Goal: Task Accomplishment & Management: Complete application form

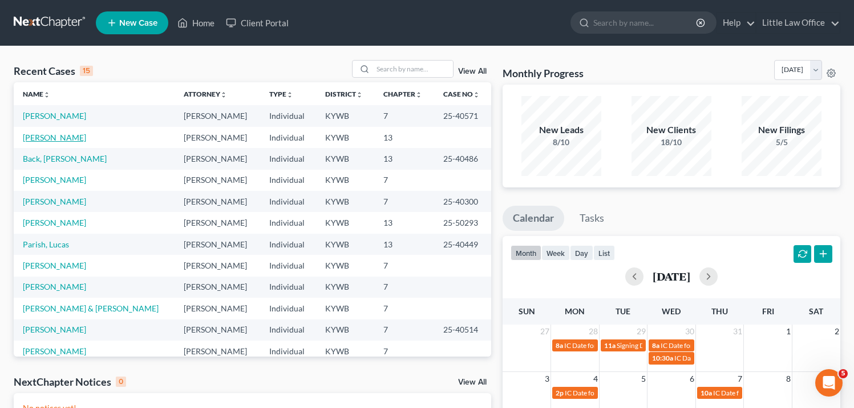
click at [53, 136] on link "[PERSON_NAME]" at bounding box center [54, 137] width 63 height 10
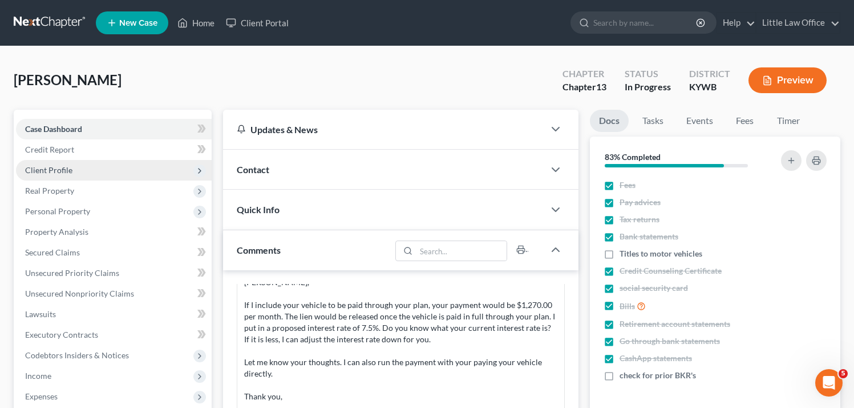
scroll to position [10, 0]
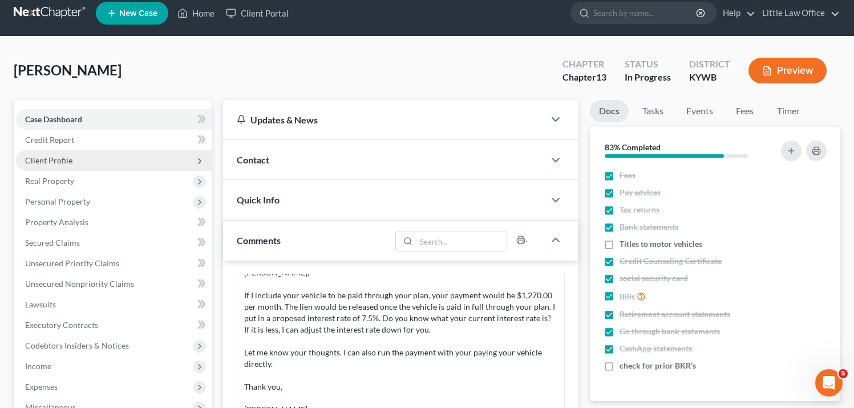
click at [70, 164] on span "Client Profile" at bounding box center [48, 160] width 47 height 10
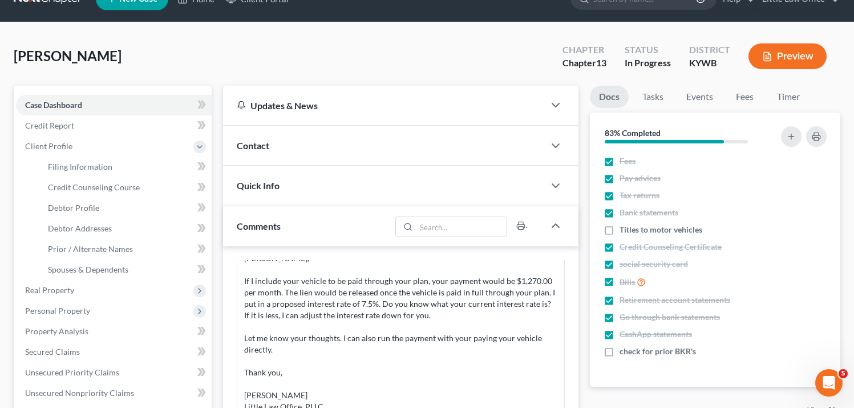
scroll to position [26, 0]
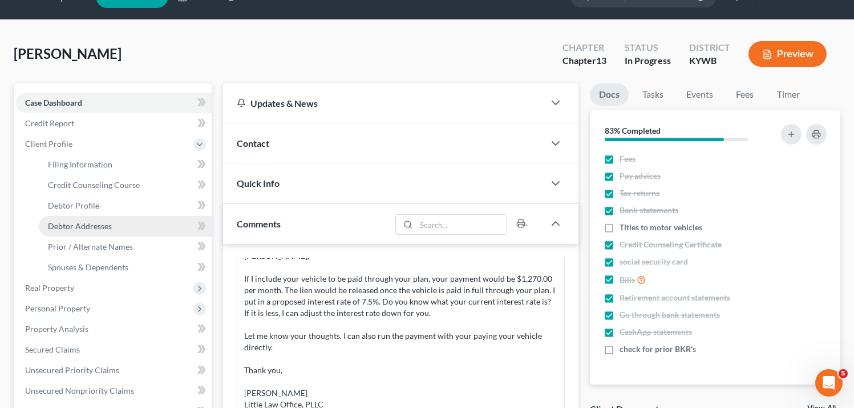
click at [95, 223] on span "Debtor Addresses" at bounding box center [80, 226] width 64 height 10
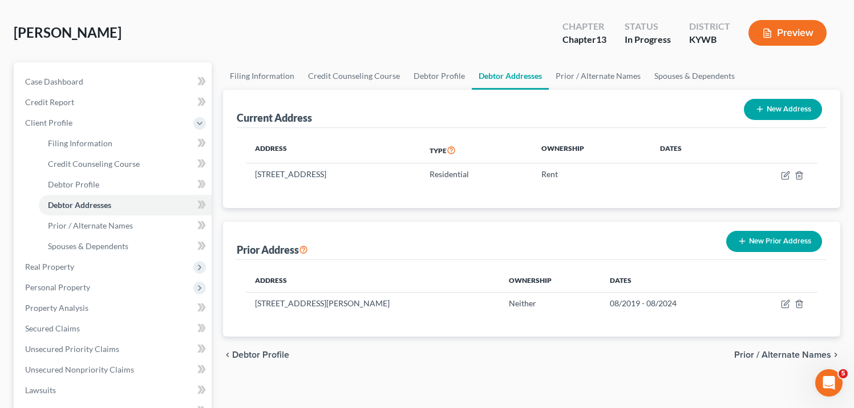
scroll to position [49, 0]
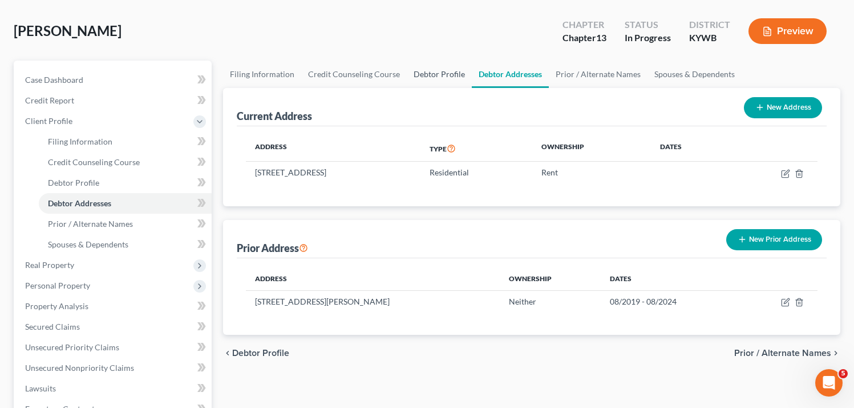
click at [408, 79] on link "Debtor Profile" at bounding box center [439, 74] width 65 height 27
select select "3"
select select "0"
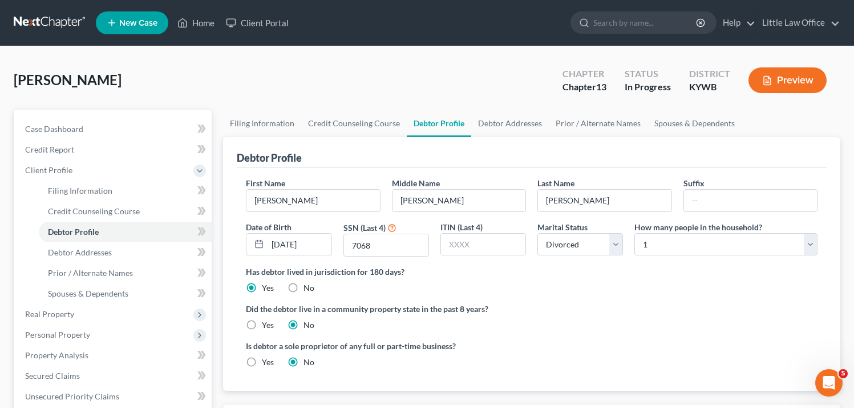
scroll to position [29, 0]
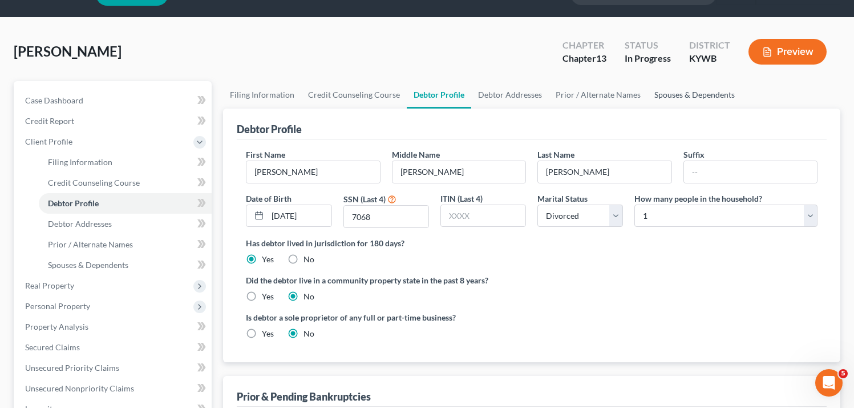
click at [683, 95] on link "Spouses & Dependents" at bounding box center [695, 94] width 94 height 27
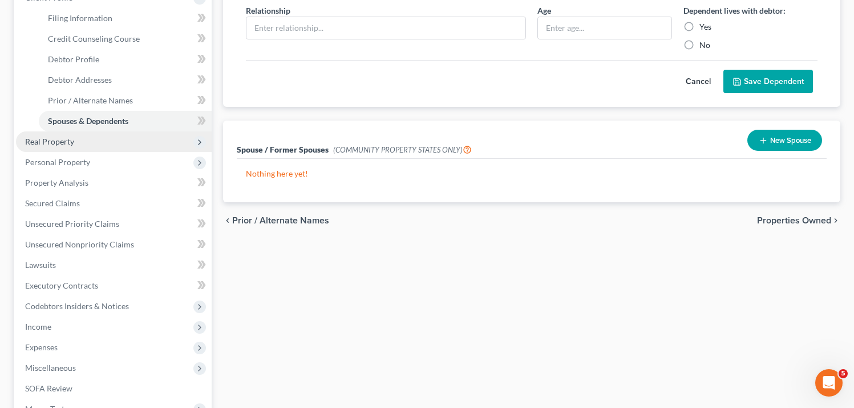
scroll to position [168, 0]
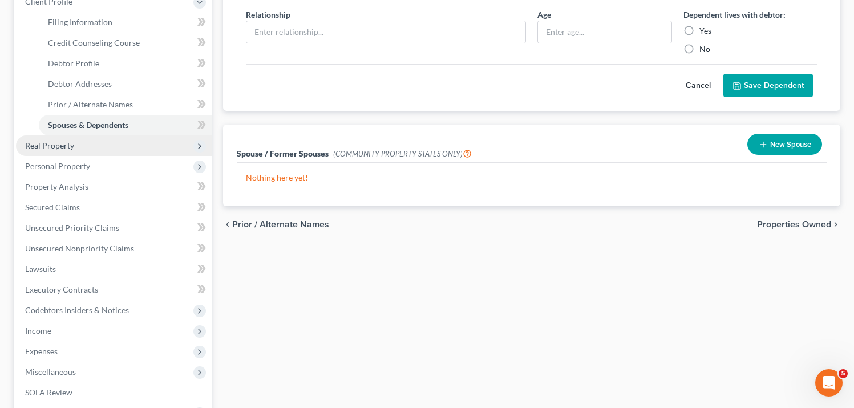
click at [67, 146] on span "Real Property" at bounding box center [49, 145] width 49 height 10
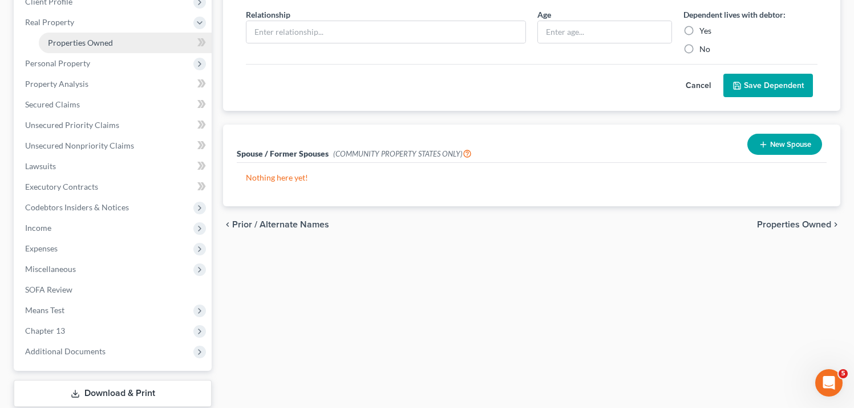
click at [99, 46] on span "Properties Owned" at bounding box center [80, 43] width 65 height 10
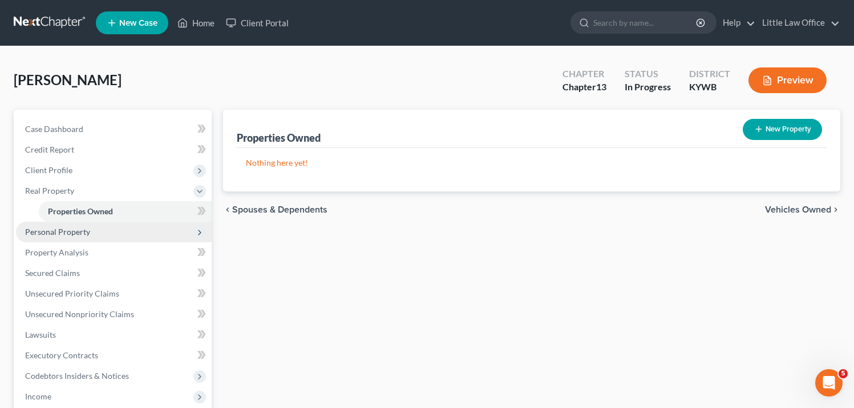
click at [92, 232] on span "Personal Property" at bounding box center [114, 231] width 196 height 21
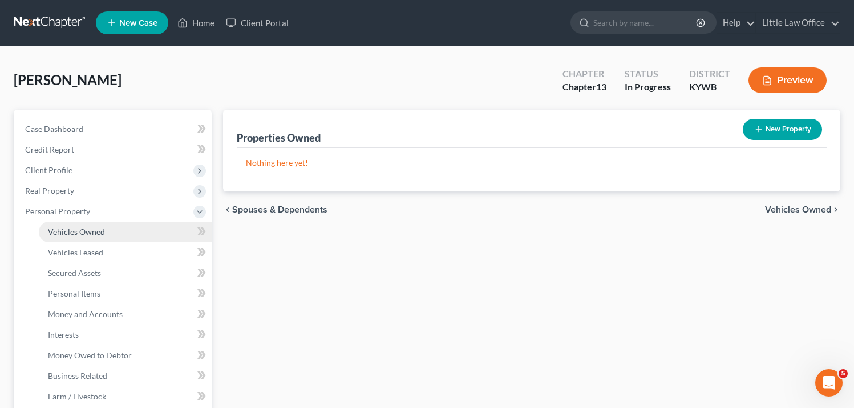
click at [94, 233] on span "Vehicles Owned" at bounding box center [76, 232] width 57 height 10
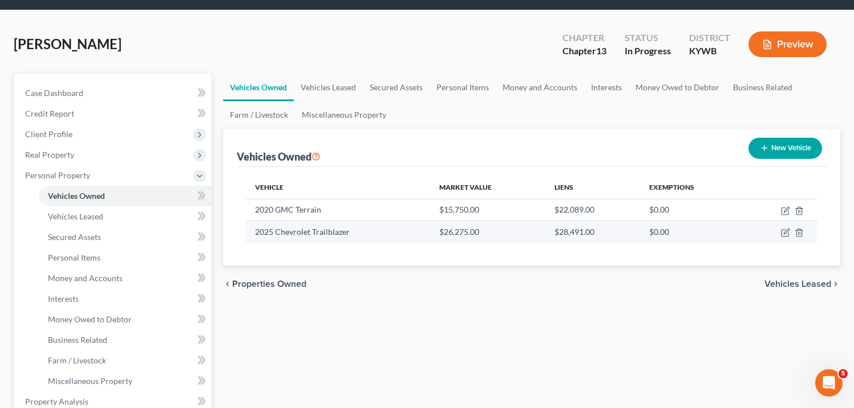
scroll to position [42, 0]
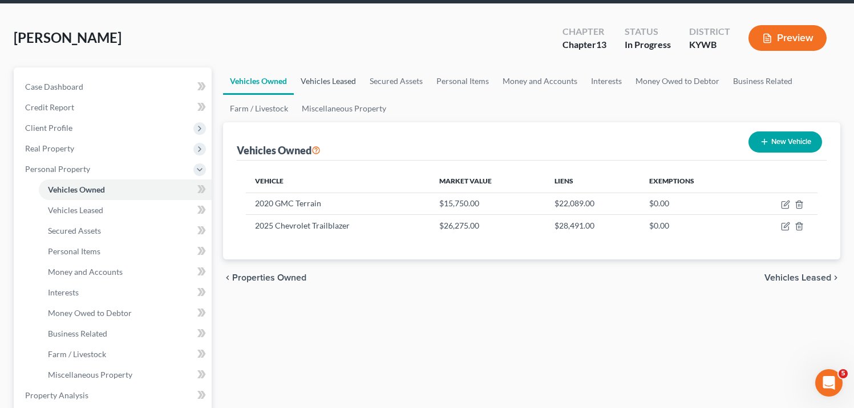
click at [323, 80] on link "Vehicles Leased" at bounding box center [328, 80] width 69 height 27
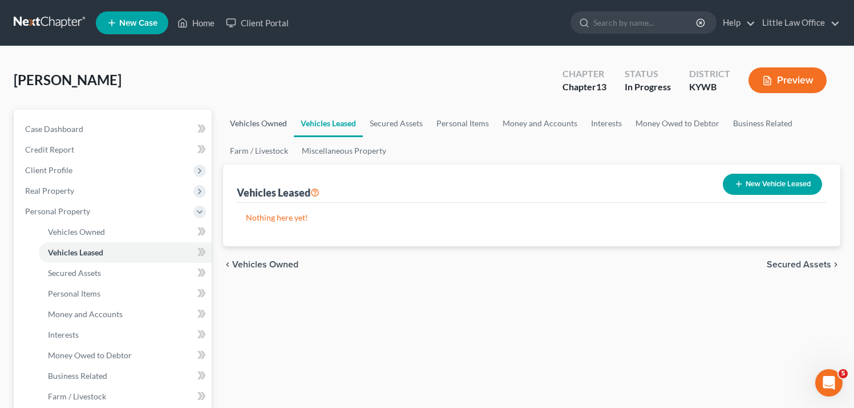
click at [245, 121] on link "Vehicles Owned" at bounding box center [258, 123] width 71 height 27
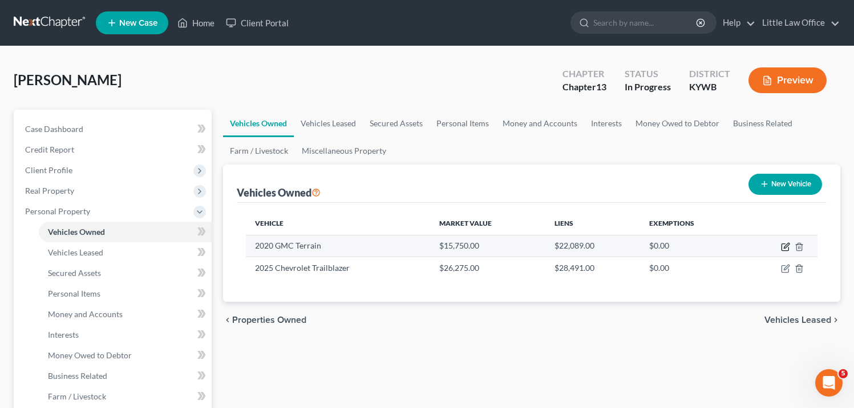
click at [783, 245] on icon "button" at bounding box center [785, 246] width 9 height 9
select select "0"
select select "6"
select select "2"
select select "3"
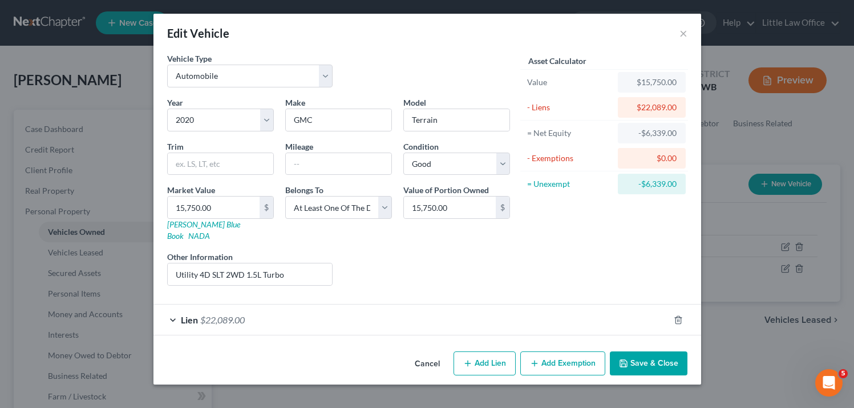
click at [418, 352] on button "Cancel" at bounding box center [427, 363] width 43 height 23
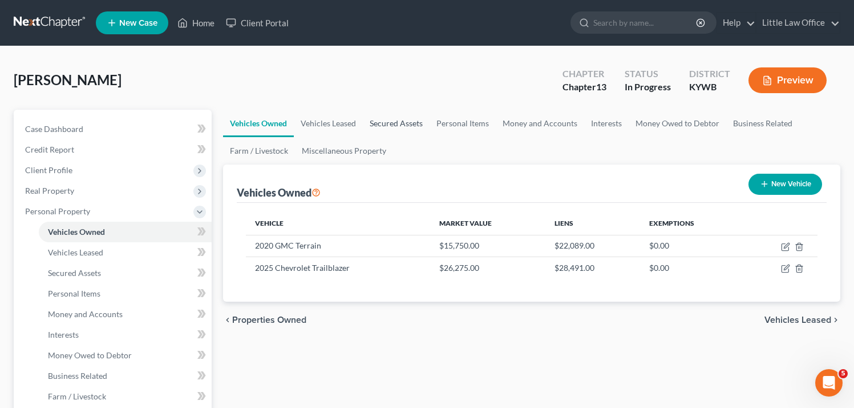
scroll to position [2, 0]
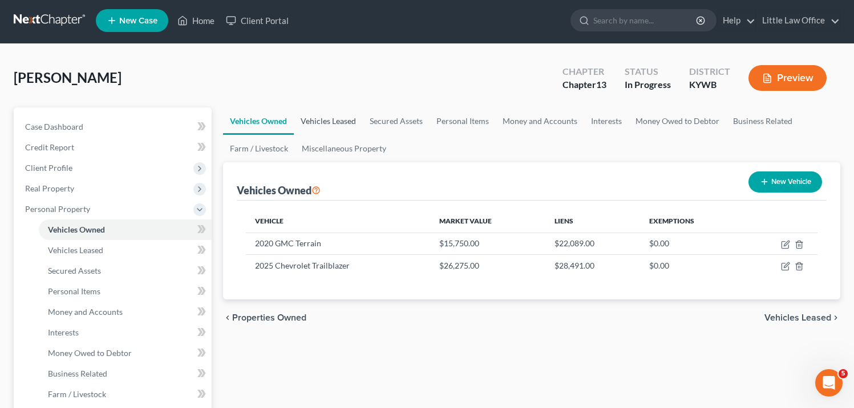
click at [317, 118] on link "Vehicles Leased" at bounding box center [328, 120] width 69 height 27
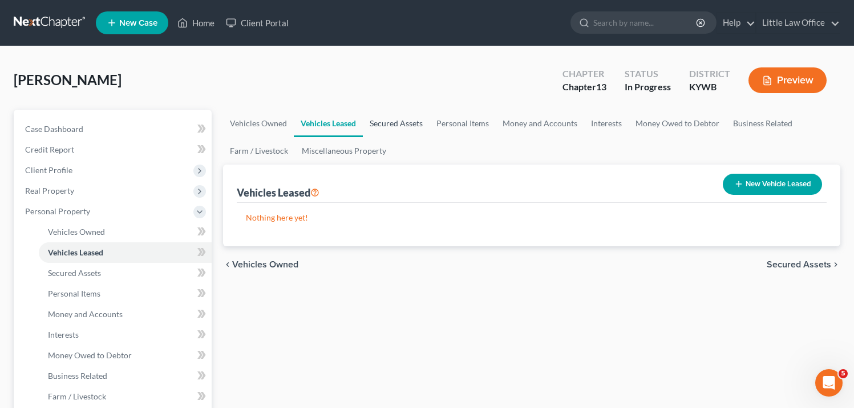
click at [377, 127] on link "Secured Assets" at bounding box center [396, 123] width 67 height 27
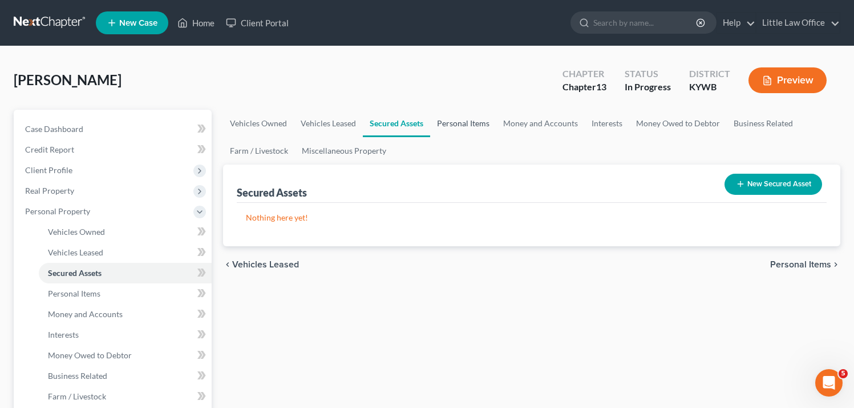
click at [481, 126] on link "Personal Items" at bounding box center [463, 123] width 66 height 27
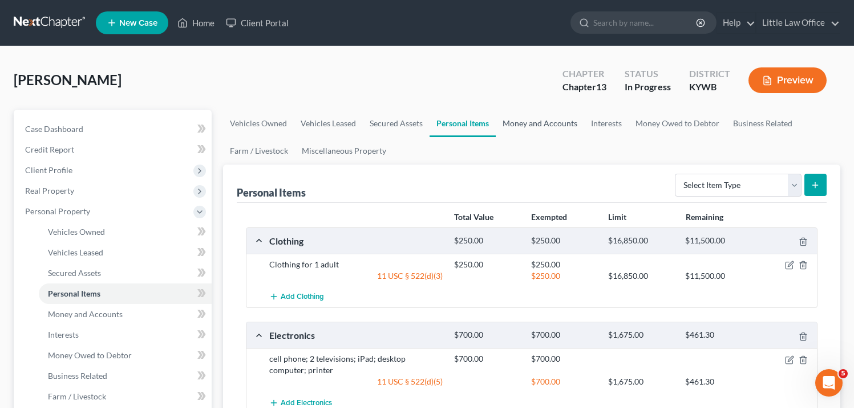
click at [530, 123] on link "Money and Accounts" at bounding box center [540, 123] width 88 height 27
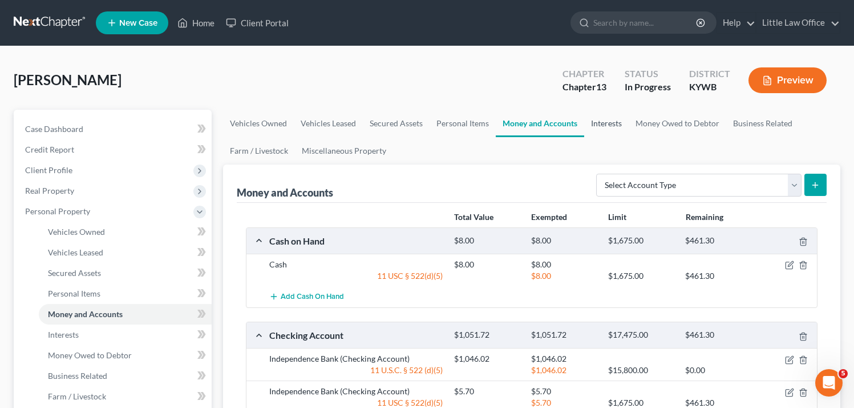
click at [618, 119] on link "Interests" at bounding box center [607, 123] width 45 height 27
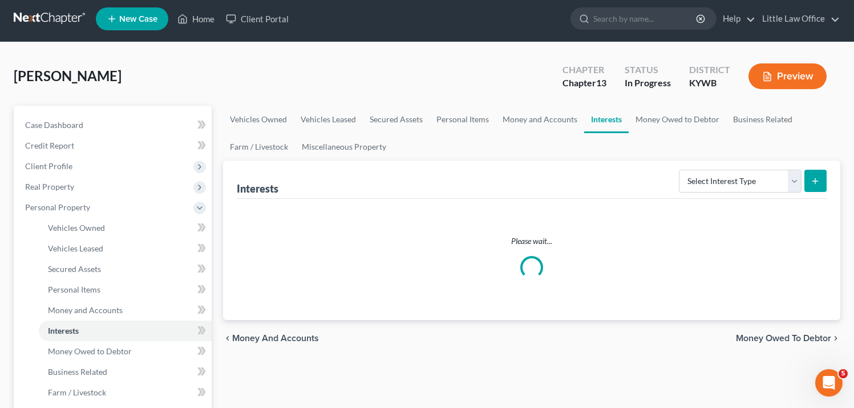
scroll to position [5, 0]
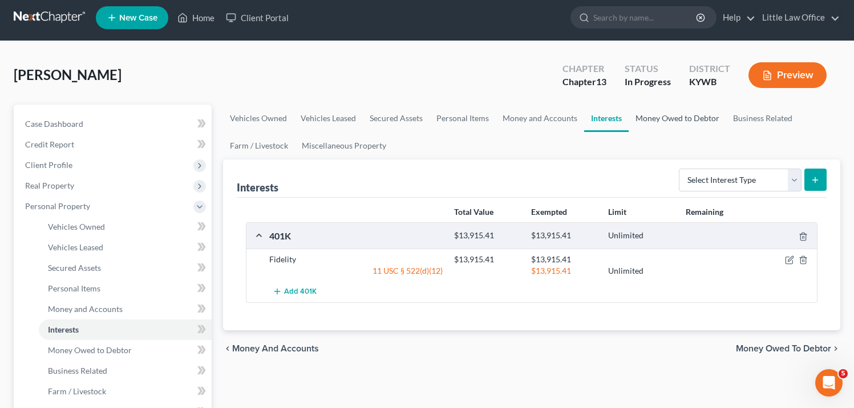
click at [649, 122] on link "Money Owed to Debtor" at bounding box center [678, 117] width 98 height 27
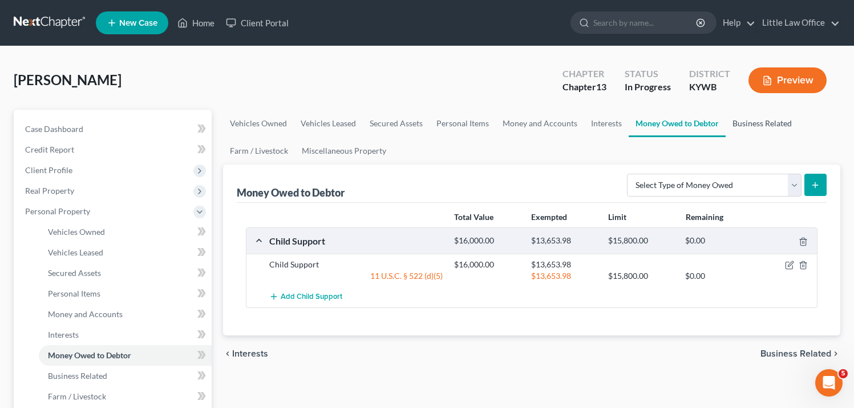
click at [735, 126] on link "Business Related" at bounding box center [762, 123] width 73 height 27
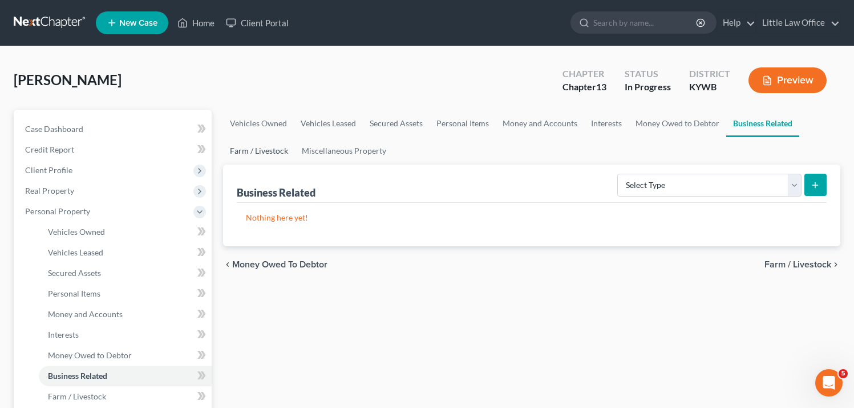
click at [235, 148] on link "Farm / Livestock" at bounding box center [259, 150] width 72 height 27
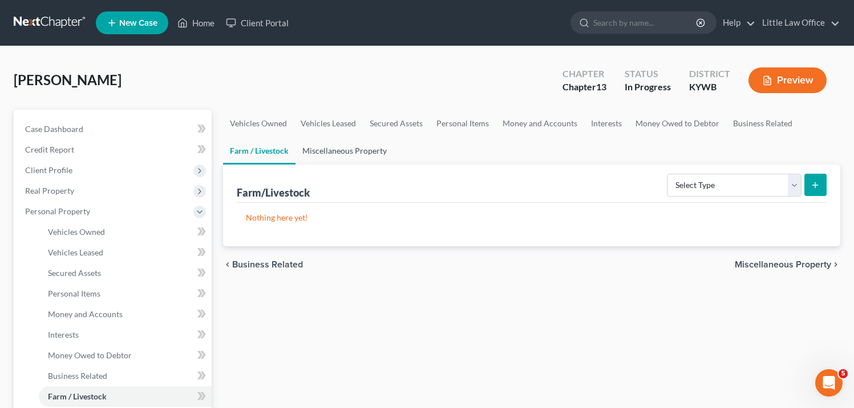
click at [364, 151] on link "Miscellaneous Property" at bounding box center [345, 150] width 98 height 27
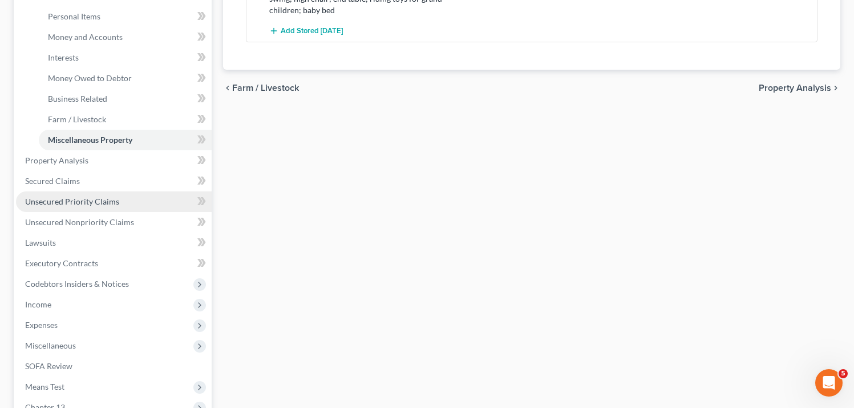
scroll to position [284, 0]
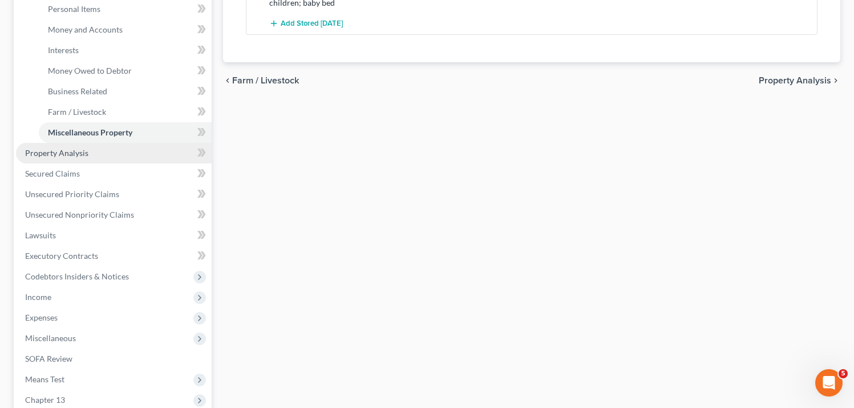
click at [57, 148] on span "Property Analysis" at bounding box center [56, 153] width 63 height 10
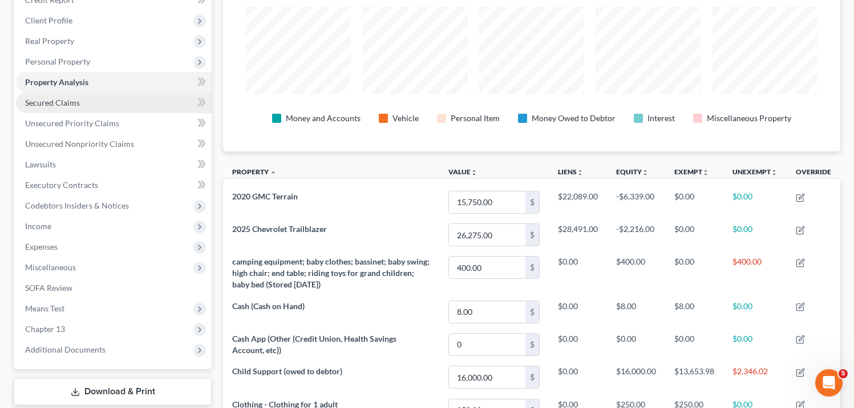
click at [55, 103] on span "Secured Claims" at bounding box center [52, 103] width 55 height 10
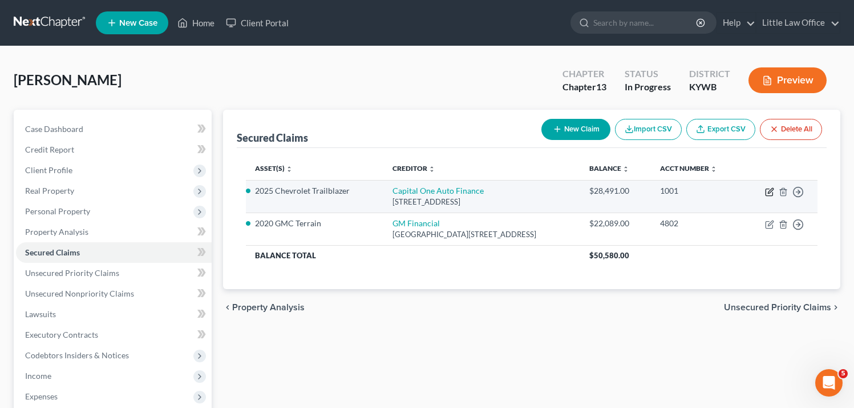
click at [768, 190] on icon "button" at bounding box center [769, 191] width 9 height 9
select select "4"
select select "0"
select select "2"
select select "3"
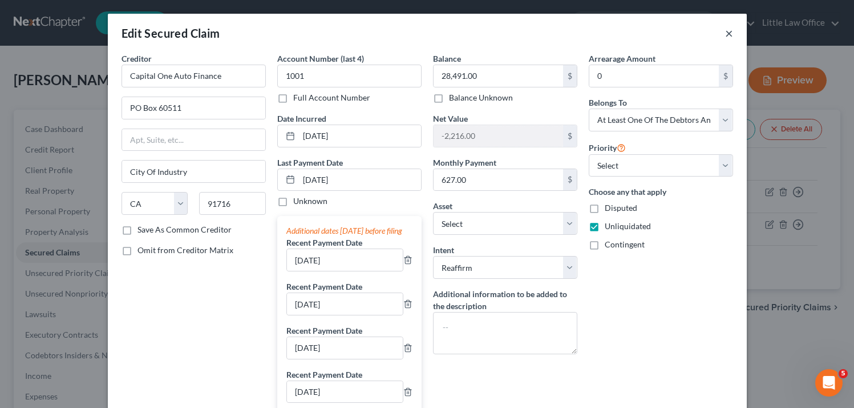
click at [728, 32] on button "×" at bounding box center [729, 33] width 8 height 14
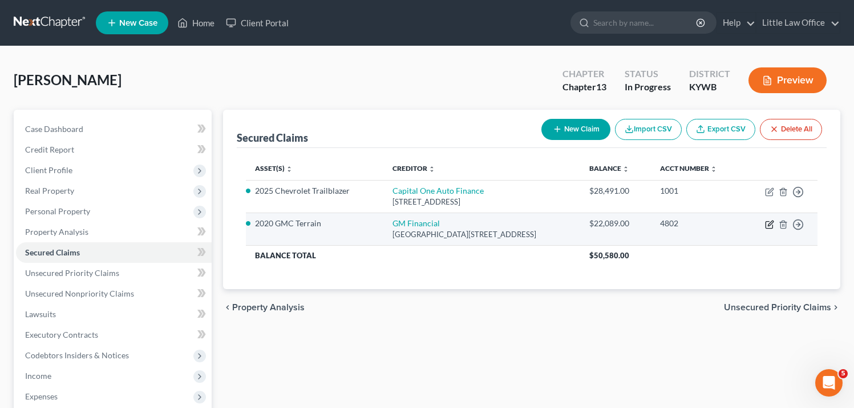
click at [768, 223] on icon "button" at bounding box center [769, 224] width 9 height 9
select select "45"
select select "3"
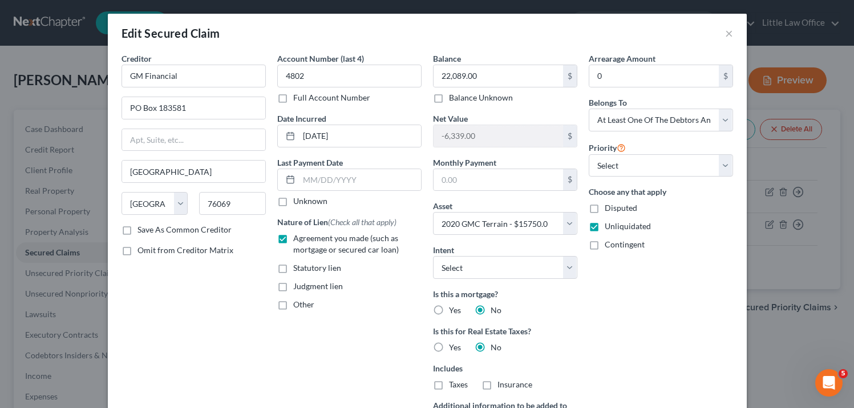
scroll to position [4, 0]
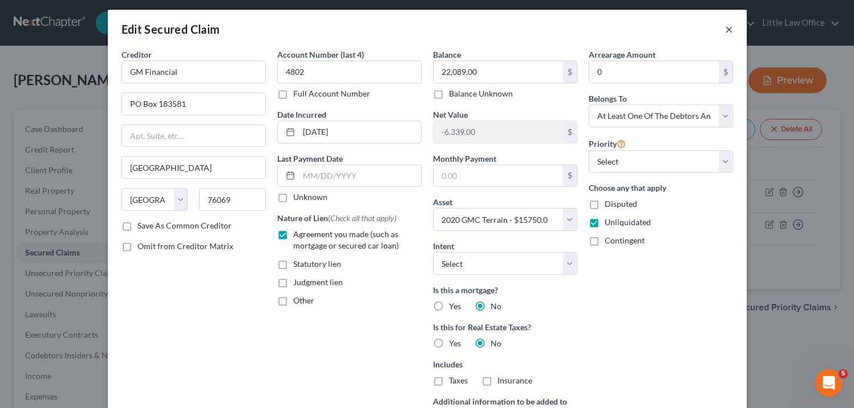
click at [729, 29] on button "×" at bounding box center [729, 29] width 8 height 14
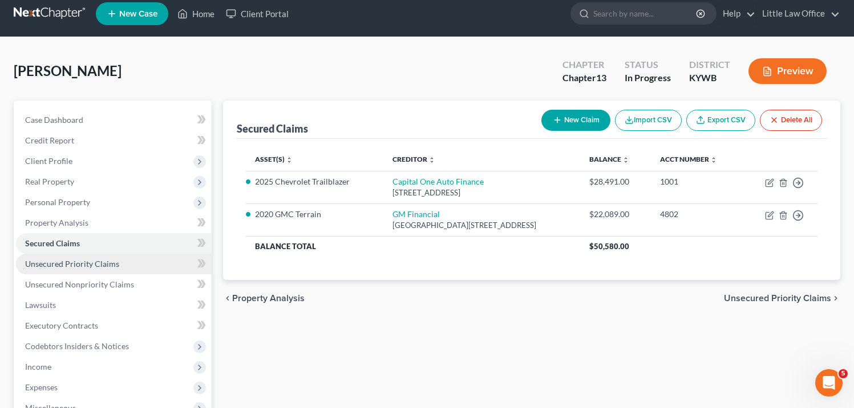
scroll to position [10, 0]
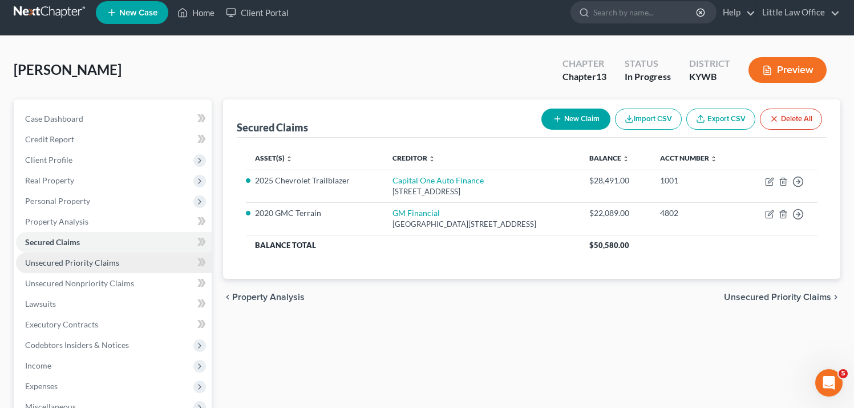
click at [97, 266] on span "Unsecured Priority Claims" at bounding box center [72, 262] width 94 height 10
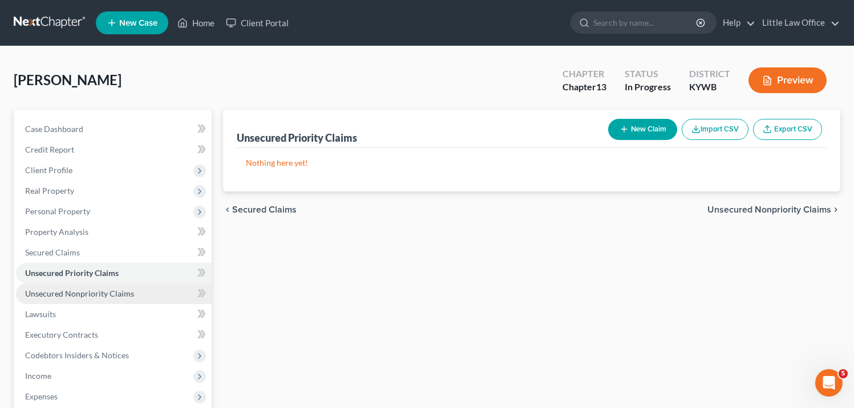
click at [76, 293] on span "Unsecured Nonpriority Claims" at bounding box center [79, 293] width 109 height 10
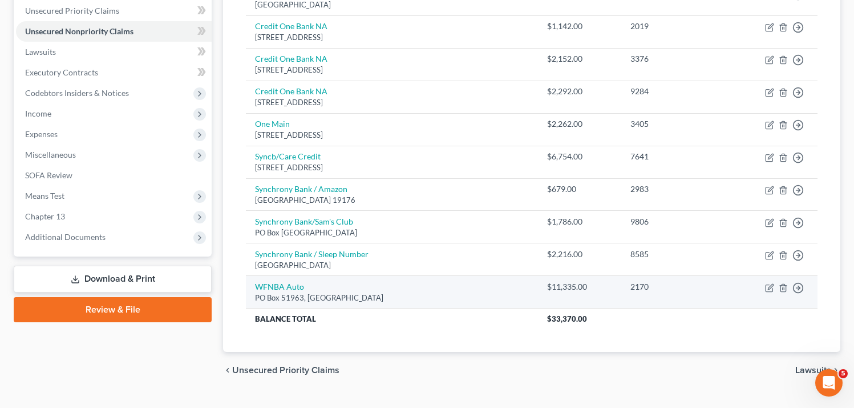
scroll to position [265, 0]
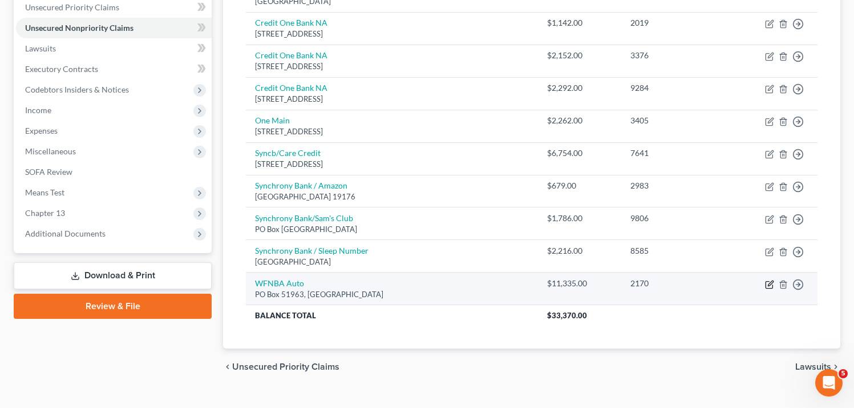
click at [769, 281] on icon "button" at bounding box center [769, 284] width 9 height 9
select select "4"
select select "0"
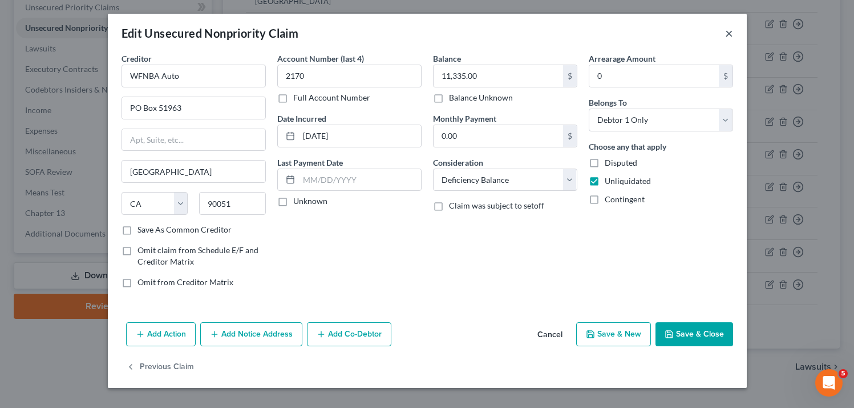
click at [731, 31] on button "×" at bounding box center [729, 33] width 8 height 14
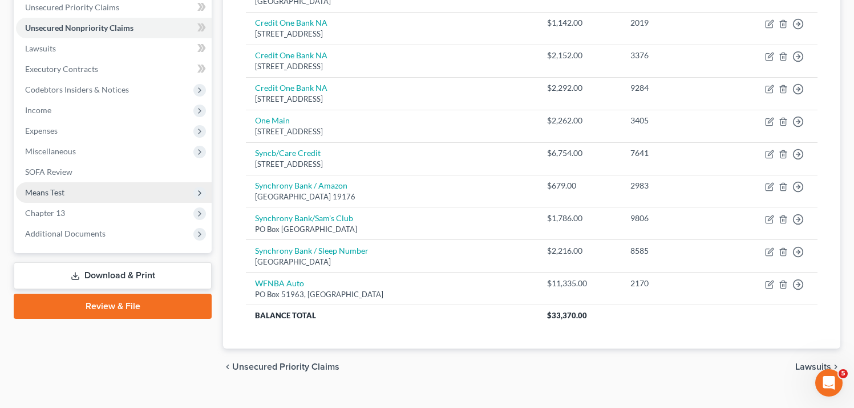
scroll to position [265, 0]
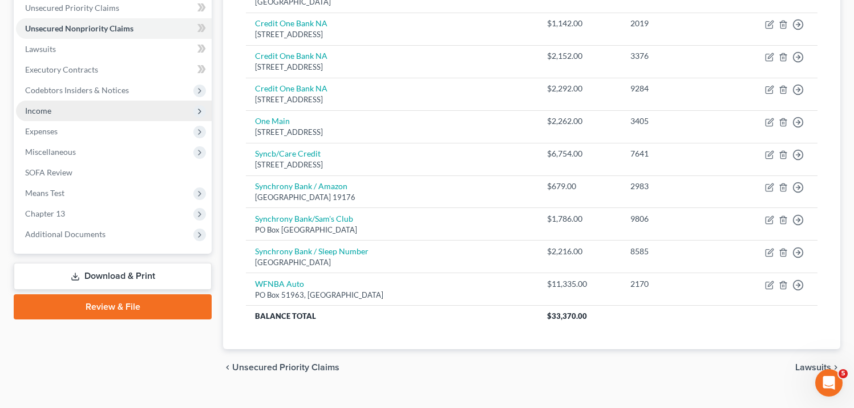
click at [74, 113] on span "Income" at bounding box center [114, 110] width 196 height 21
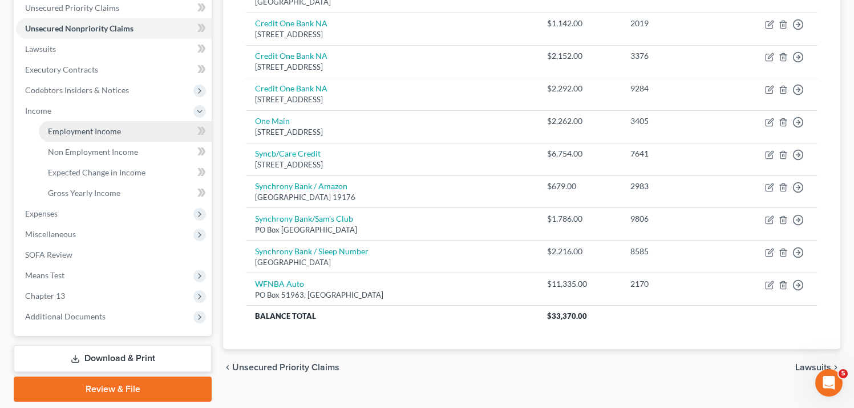
click at [78, 130] on span "Employment Income" at bounding box center [84, 131] width 73 height 10
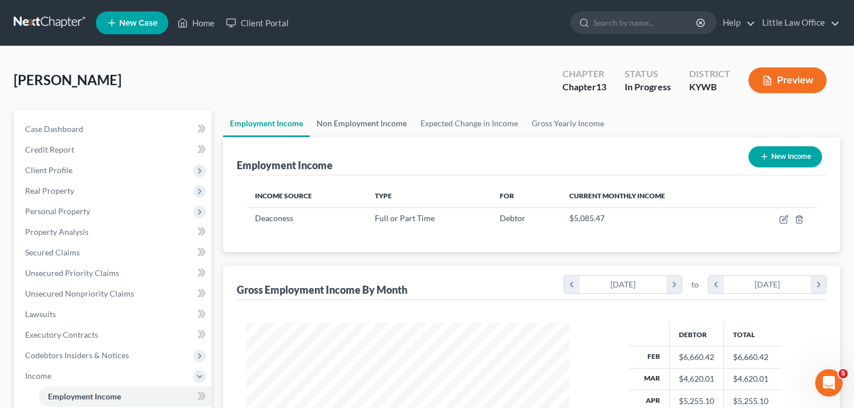
click at [378, 122] on link "Non Employment Income" at bounding box center [362, 123] width 104 height 27
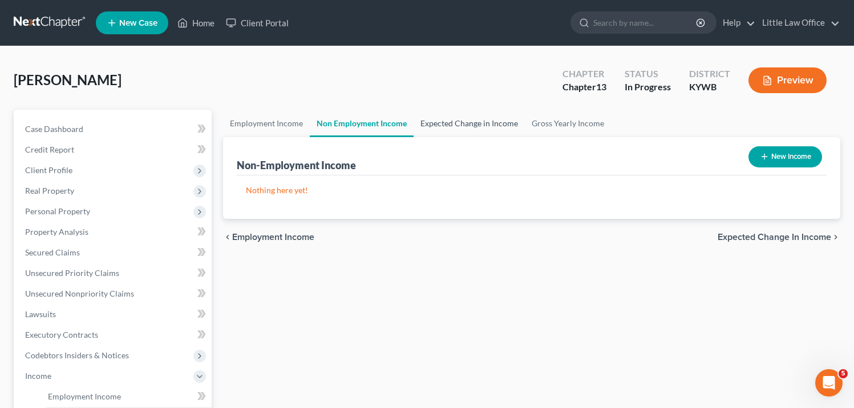
click at [449, 125] on link "Expected Change in Income" at bounding box center [469, 123] width 111 height 27
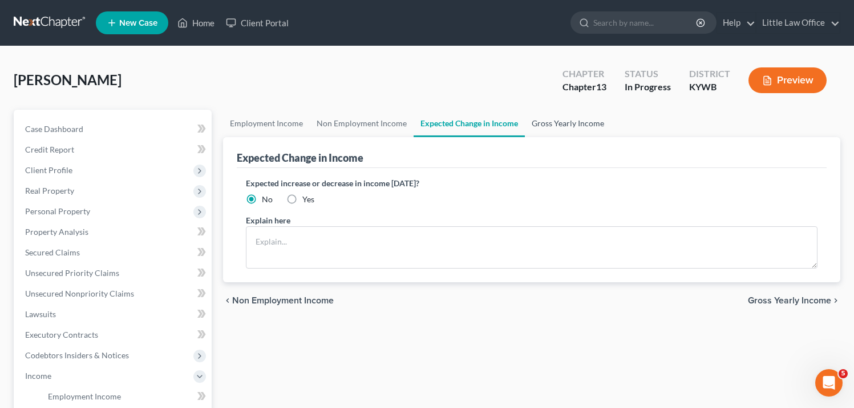
click at [550, 123] on link "Gross Yearly Income" at bounding box center [568, 123] width 86 height 27
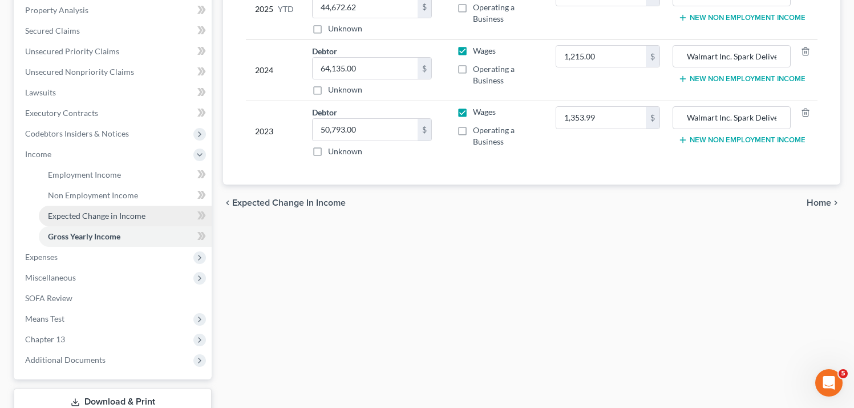
scroll to position [222, 0]
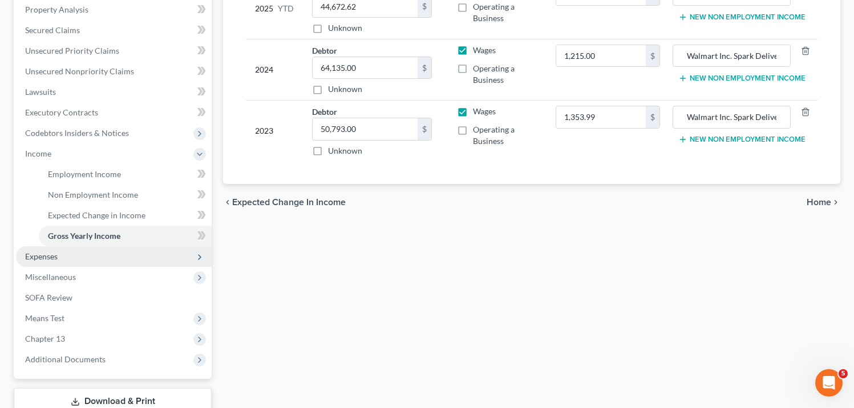
click at [49, 259] on span "Expenses" at bounding box center [41, 256] width 33 height 10
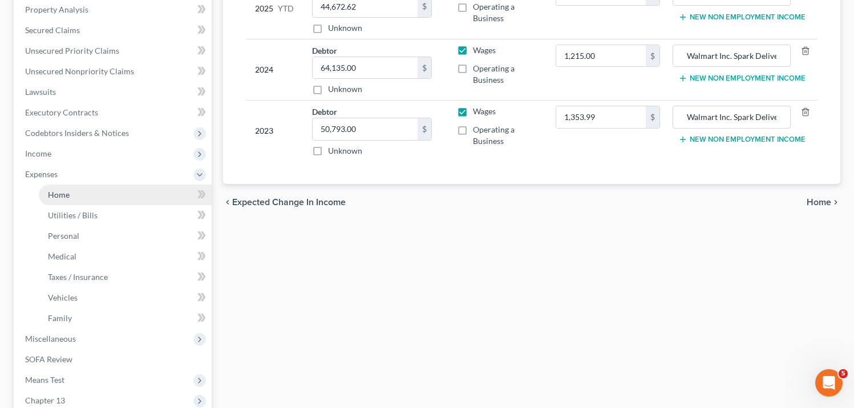
click at [67, 201] on link "Home" at bounding box center [125, 194] width 173 height 21
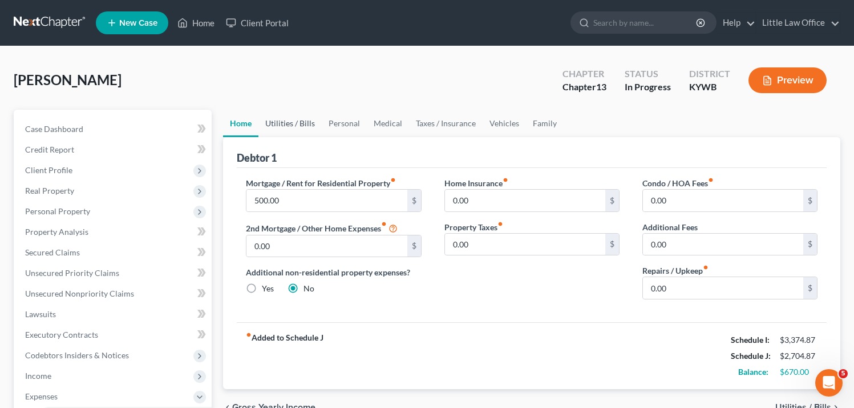
click at [309, 123] on link "Utilities / Bills" at bounding box center [290, 123] width 63 height 27
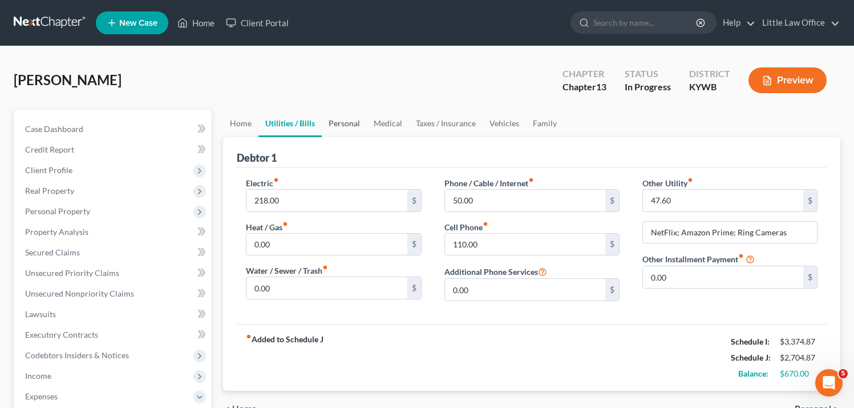
click at [349, 122] on link "Personal" at bounding box center [344, 123] width 45 height 27
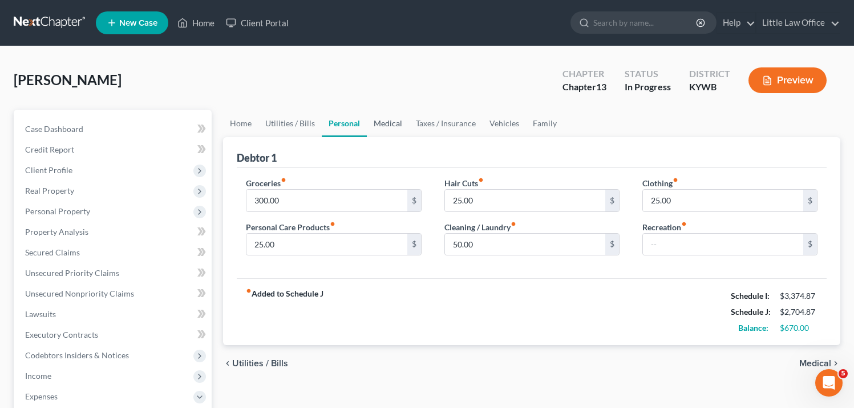
click at [399, 121] on link "Medical" at bounding box center [388, 123] width 42 height 27
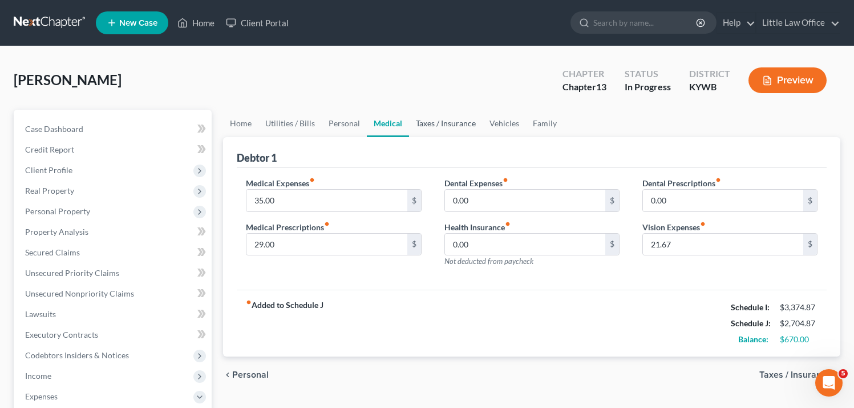
click at [457, 123] on link "Taxes / Insurance" at bounding box center [446, 123] width 74 height 27
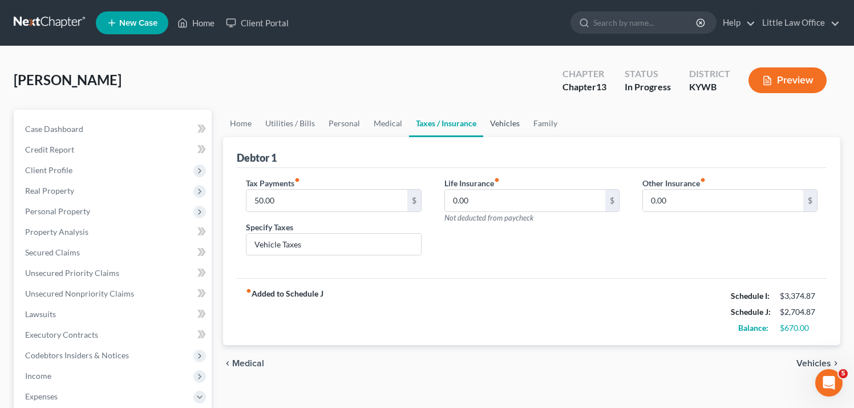
click at [505, 123] on link "Vehicles" at bounding box center [504, 123] width 43 height 27
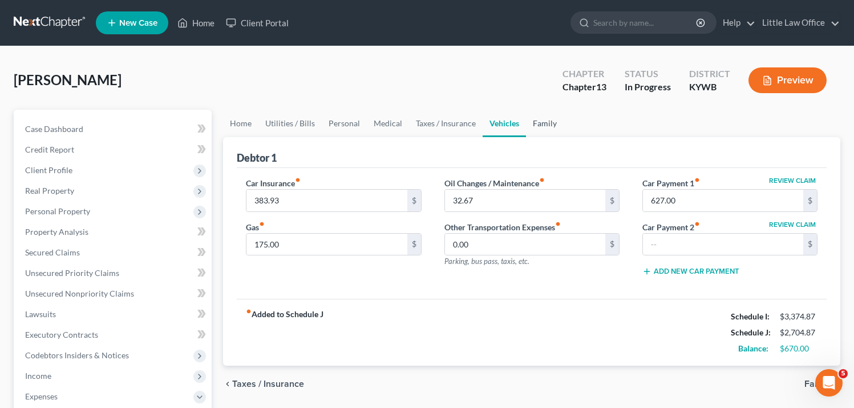
click at [549, 128] on link "Family" at bounding box center [545, 123] width 38 height 27
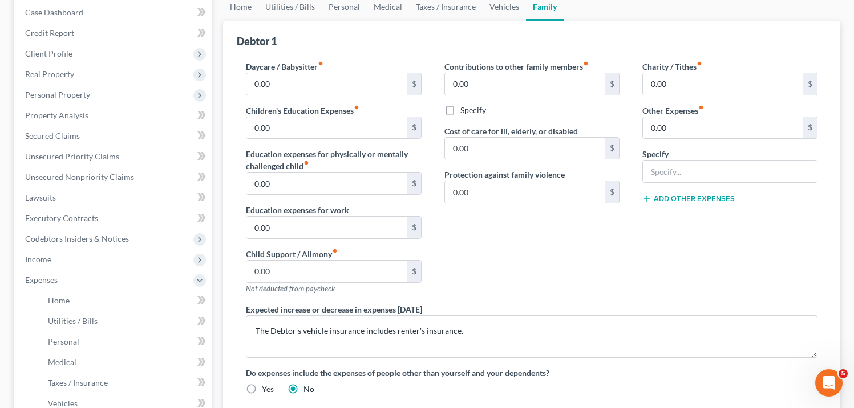
scroll to position [21, 0]
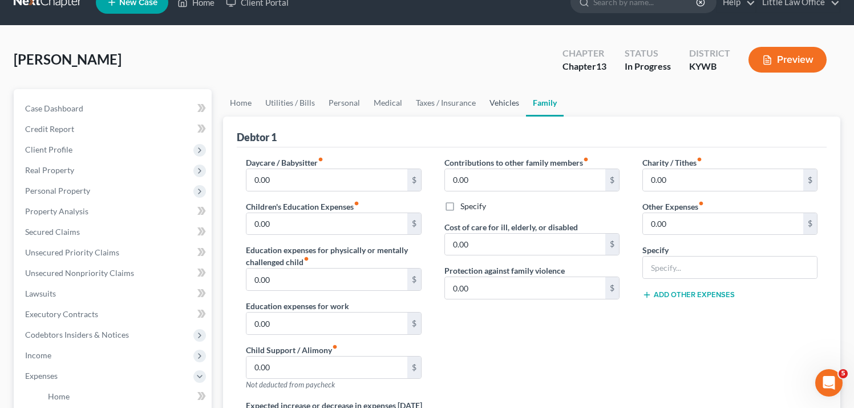
click at [503, 98] on link "Vehicles" at bounding box center [504, 102] width 43 height 27
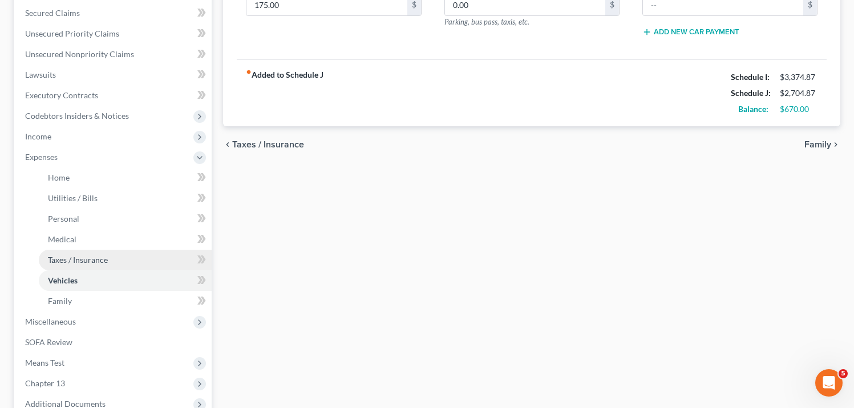
scroll to position [244, 0]
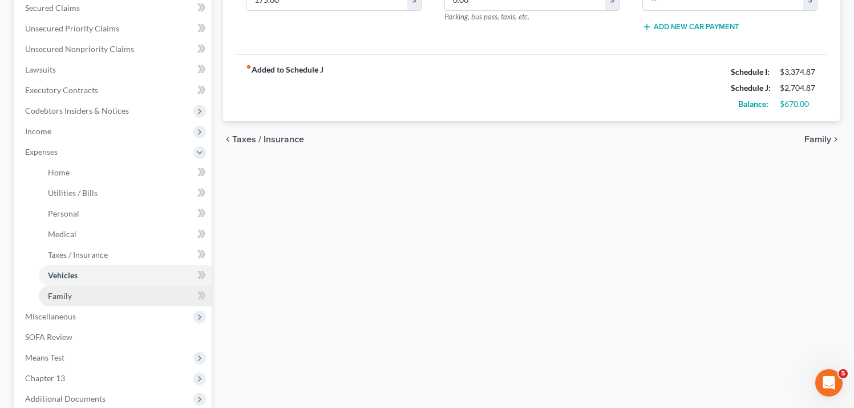
click at [70, 299] on span "Family" at bounding box center [60, 296] width 24 height 10
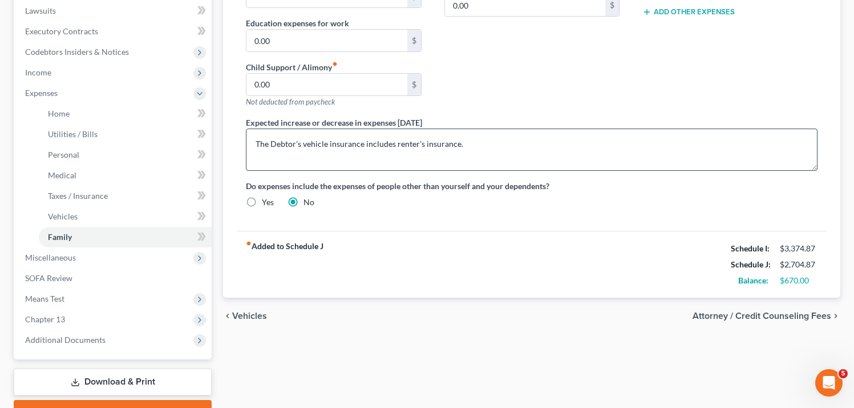
scroll to position [305, 0]
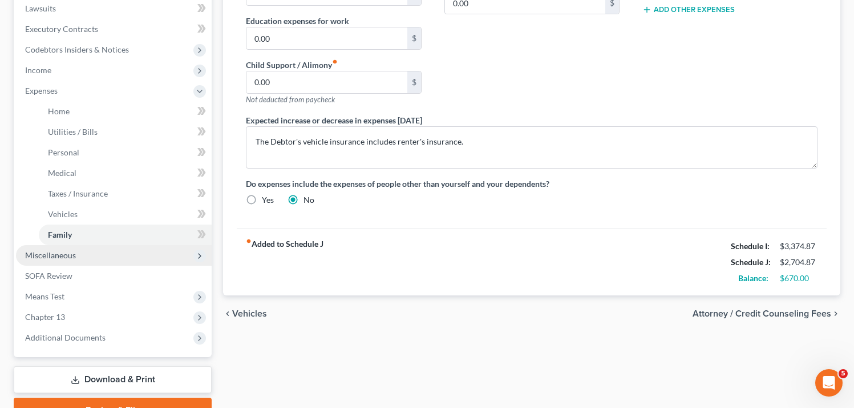
click at [51, 256] on span "Miscellaneous" at bounding box center [50, 255] width 51 height 10
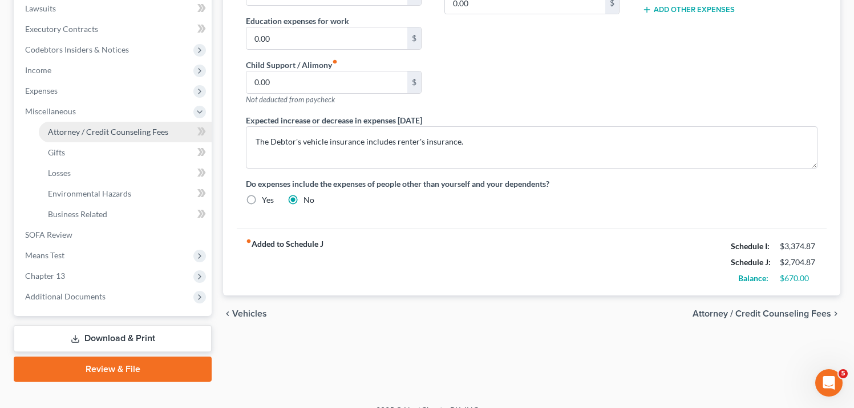
click at [62, 124] on link "Attorney / Credit Counseling Fees" at bounding box center [125, 132] width 173 height 21
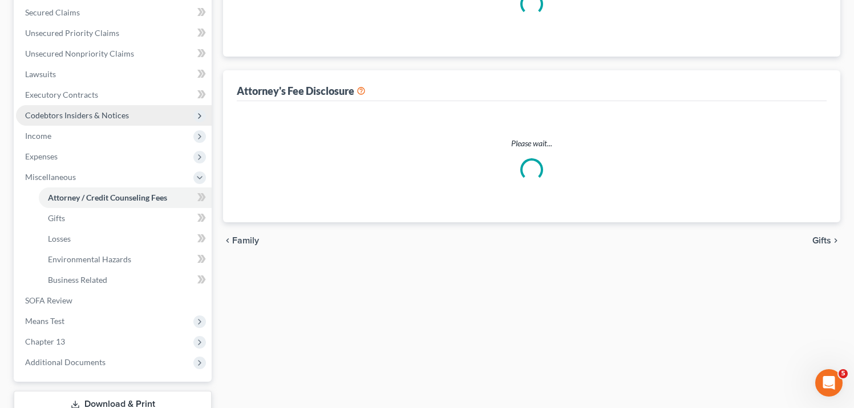
select select "0"
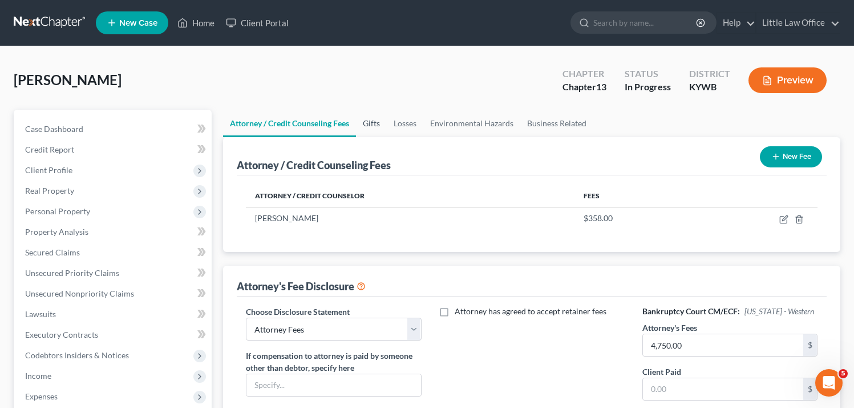
click at [364, 122] on link "Gifts" at bounding box center [371, 123] width 31 height 27
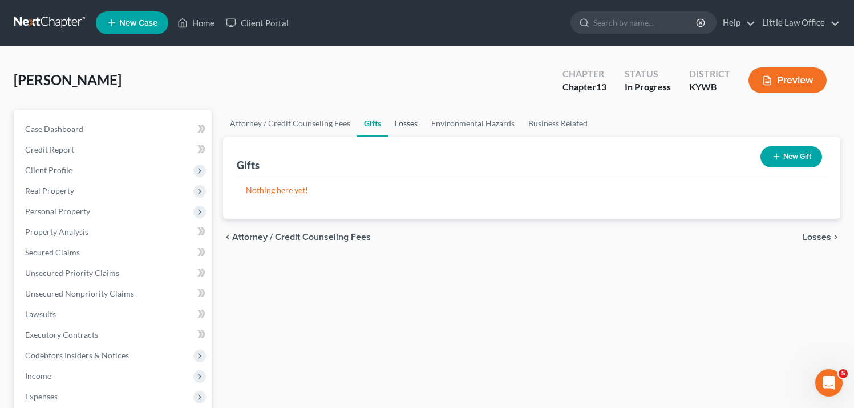
click at [405, 123] on link "Losses" at bounding box center [406, 123] width 37 height 27
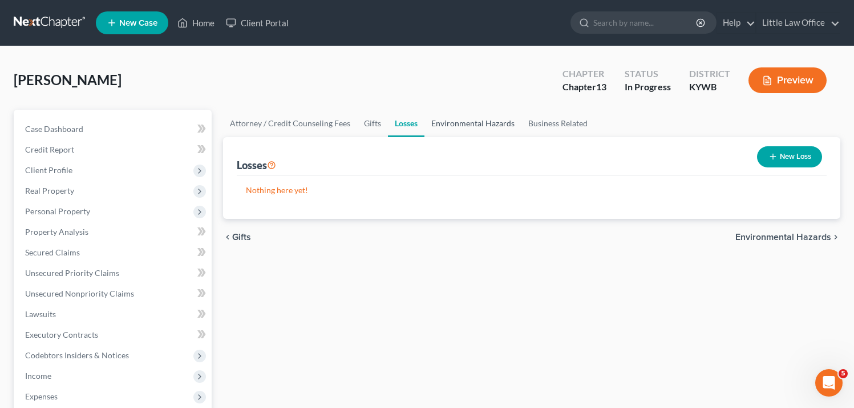
click at [480, 123] on link "Environmental Hazards" at bounding box center [473, 123] width 97 height 27
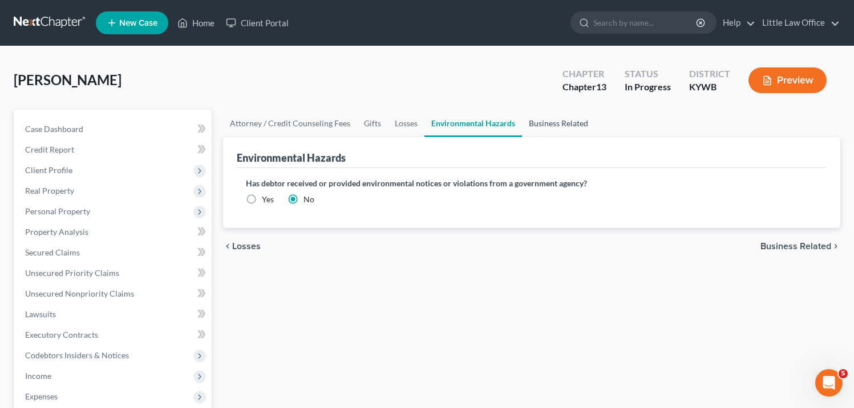
click at [565, 123] on link "Business Related" at bounding box center [558, 123] width 73 height 27
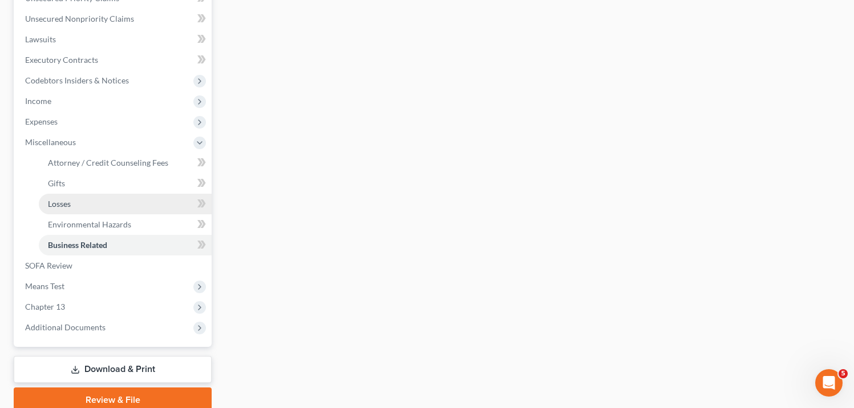
scroll to position [292, 0]
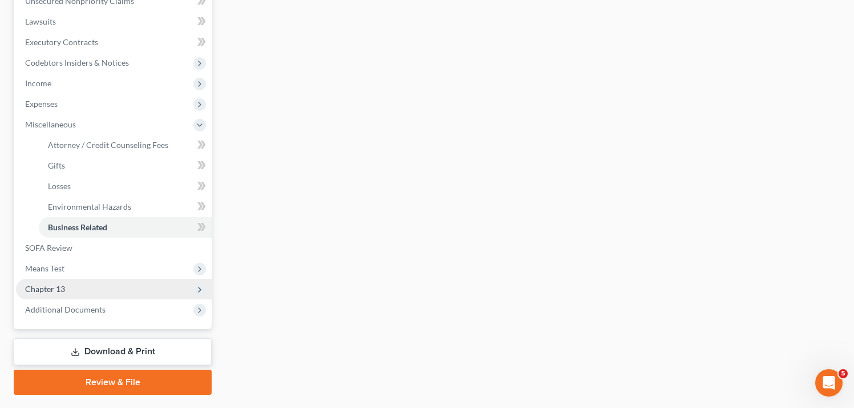
click at [43, 285] on span "Chapter 13" at bounding box center [45, 289] width 40 height 10
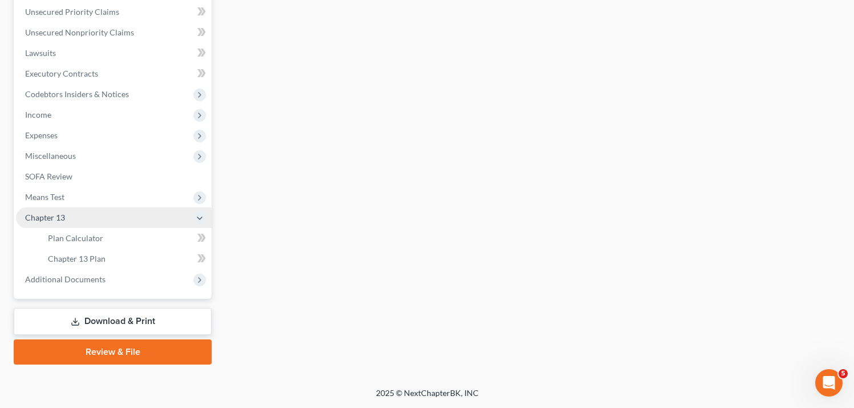
scroll to position [260, 0]
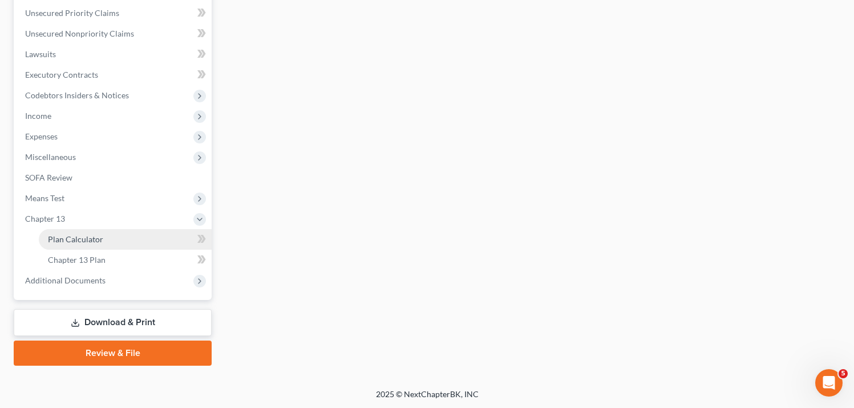
click at [80, 237] on span "Plan Calculator" at bounding box center [75, 239] width 55 height 10
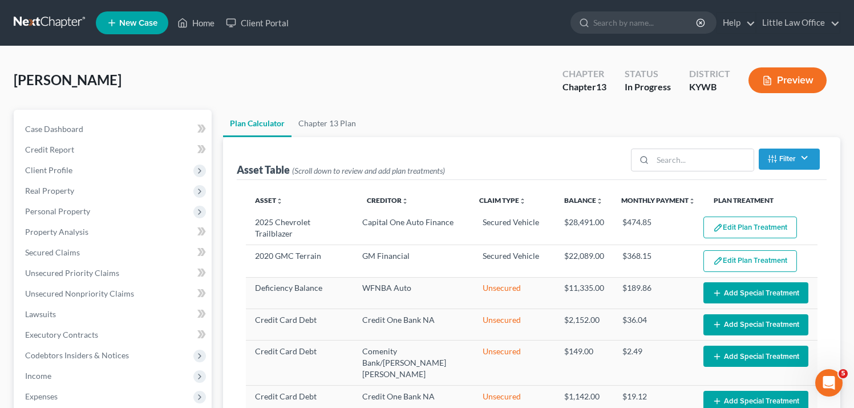
select select "59"
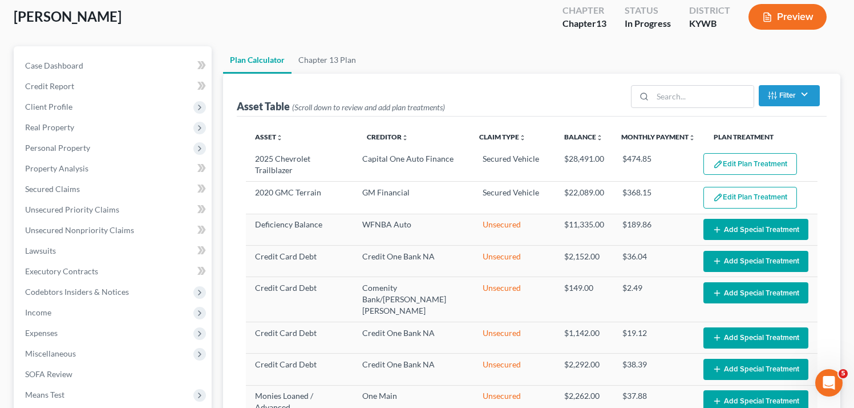
scroll to position [68, 0]
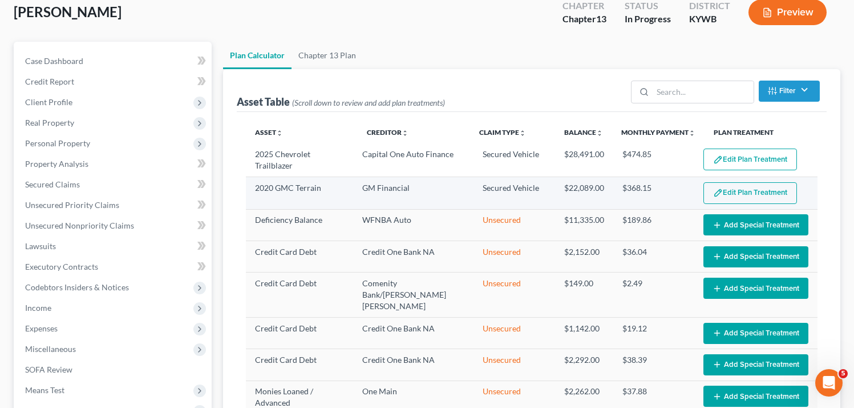
click at [735, 192] on button "Edit Plan Treatment" at bounding box center [751, 193] width 94 height 22
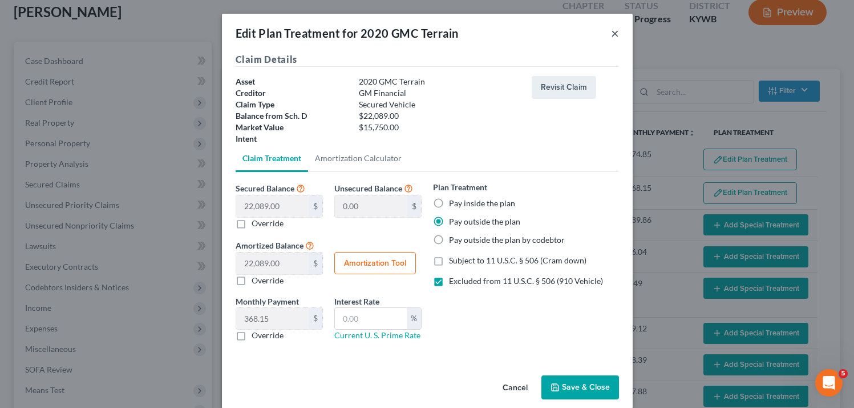
click at [614, 34] on button "×" at bounding box center [615, 33] width 8 height 14
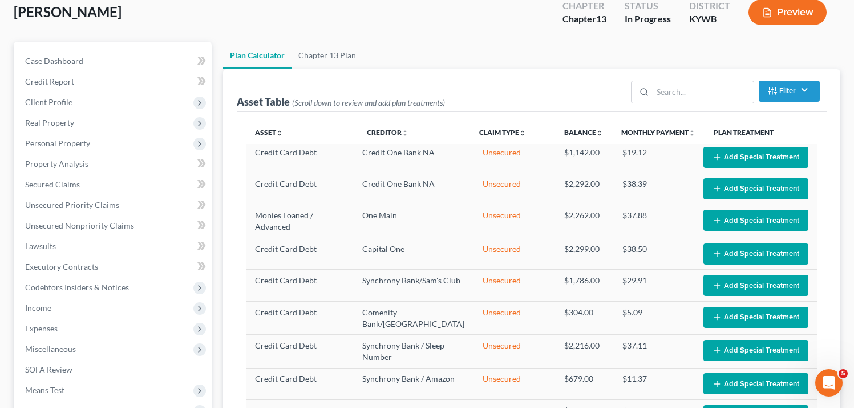
scroll to position [186, 0]
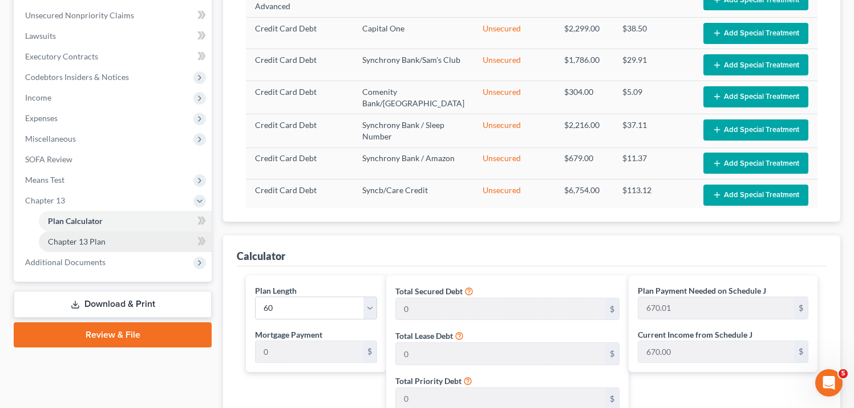
click at [81, 242] on span "Chapter 13 Plan" at bounding box center [77, 241] width 58 height 10
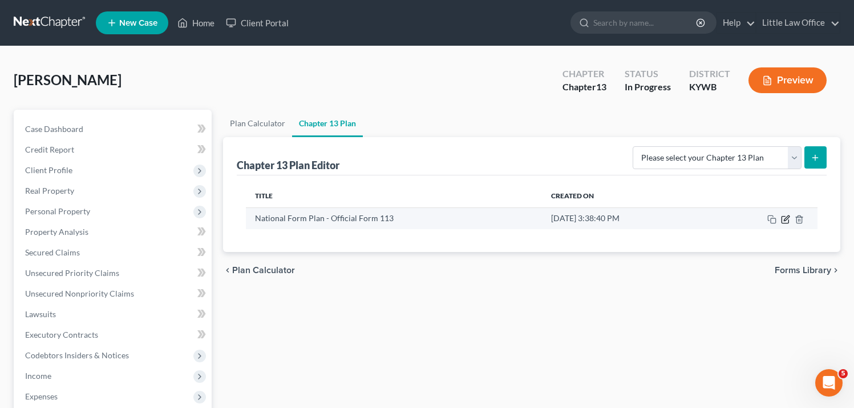
click at [784, 216] on icon "button" at bounding box center [785, 219] width 9 height 9
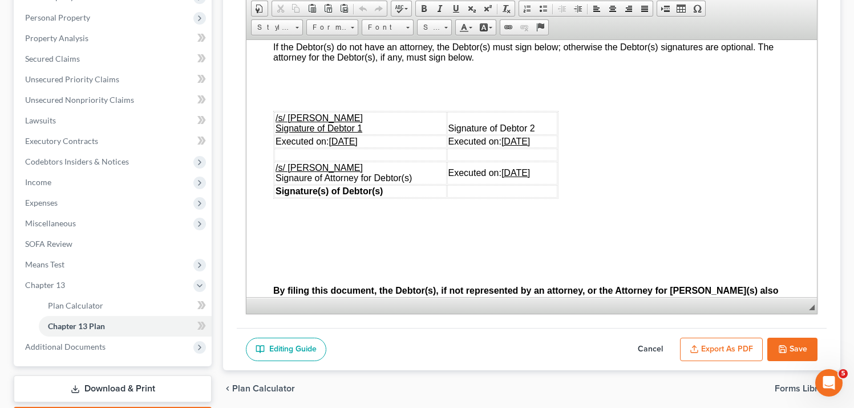
scroll to position [3382, 1]
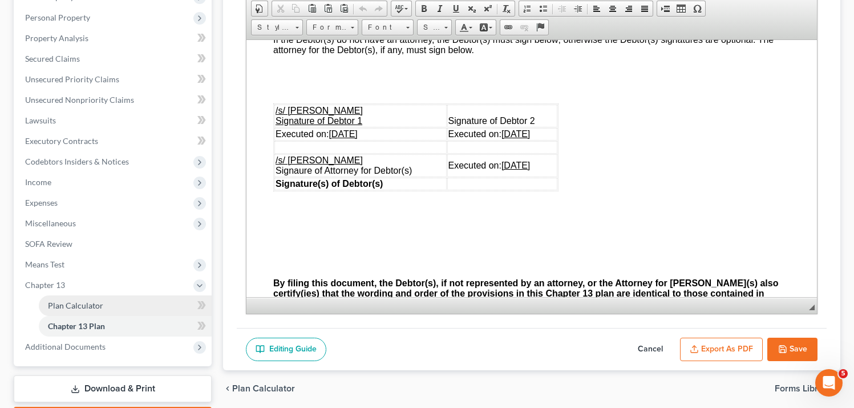
click at [67, 303] on span "Plan Calculator" at bounding box center [75, 305] width 55 height 10
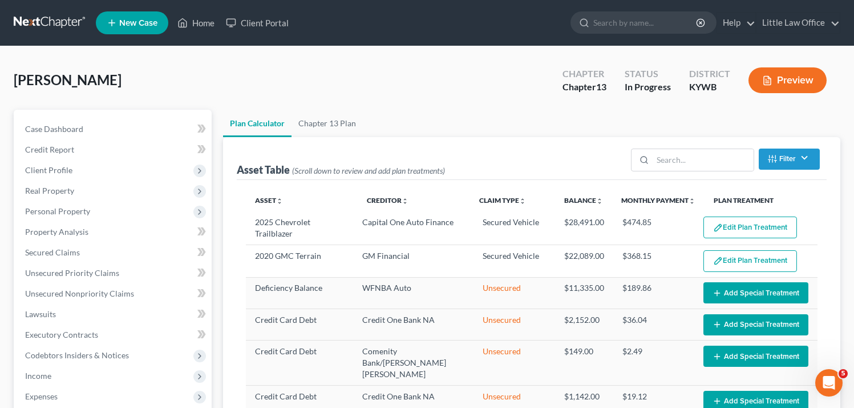
scroll to position [186, 0]
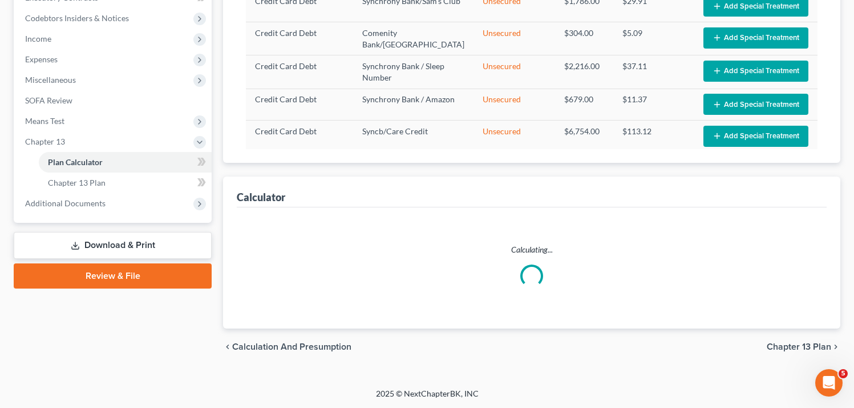
select select "59"
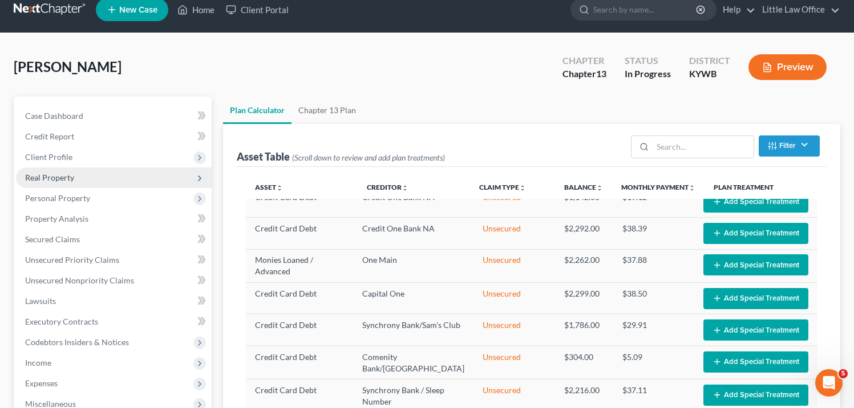
scroll to position [0, 0]
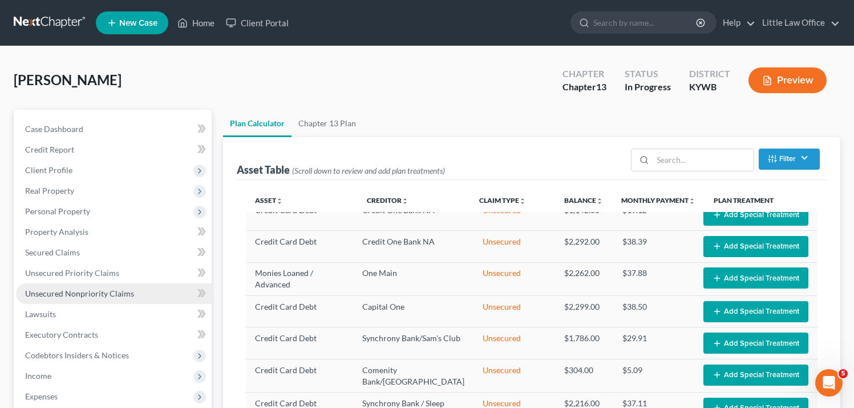
click at [83, 292] on span "Unsecured Nonpriority Claims" at bounding box center [79, 293] width 109 height 10
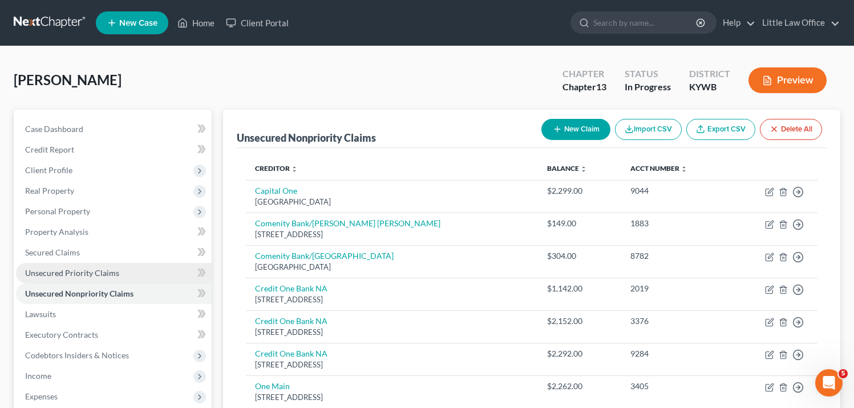
click at [88, 277] on span "Unsecured Priority Claims" at bounding box center [72, 273] width 94 height 10
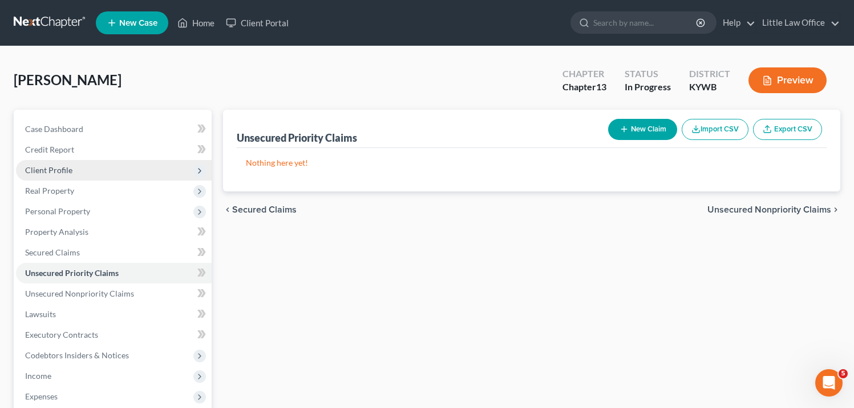
scroll to position [1, 0]
